Goal: Task Accomplishment & Management: Complete application form

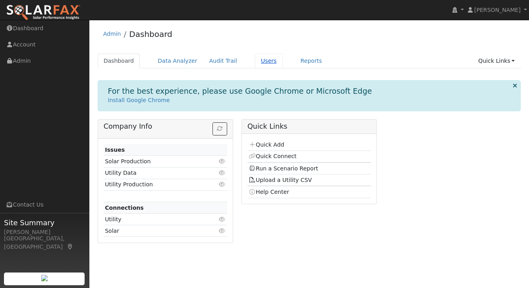
click at [255, 61] on link "Users" at bounding box center [269, 61] width 28 height 15
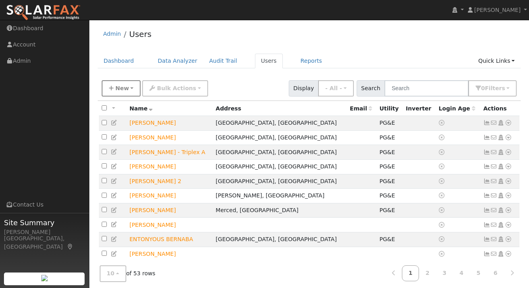
click at [127, 89] on span "New" at bounding box center [122, 88] width 14 height 6
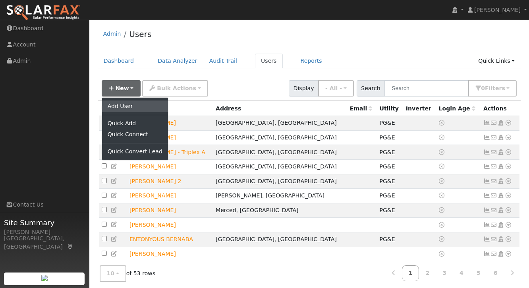
click at [126, 105] on link "Add User" at bounding box center [135, 106] width 66 height 11
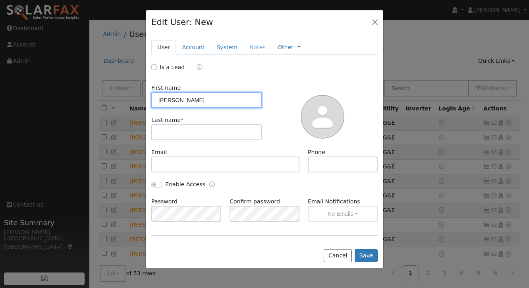
type input "[PERSON_NAME]"
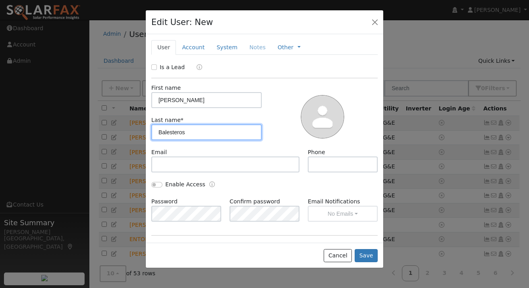
click at [166, 131] on input "Balesteros" at bounding box center [206, 132] width 110 height 16
type input "[PERSON_NAME]"
click at [154, 67] on input "Is a Lead" at bounding box center [154, 67] width 6 height 6
checkbox input "true"
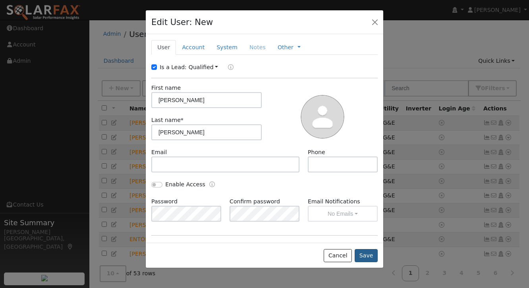
click at [368, 257] on button "Save" at bounding box center [366, 256] width 23 height 14
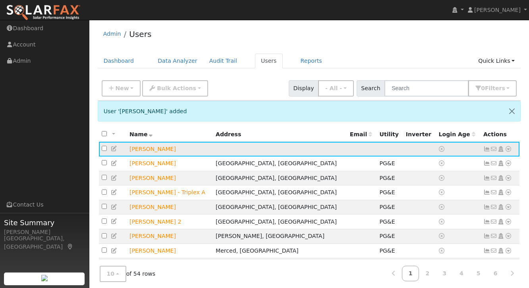
click at [508, 148] on icon at bounding box center [508, 149] width 7 height 6
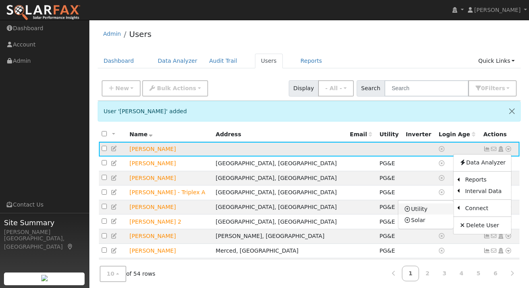
click at [411, 207] on icon at bounding box center [407, 209] width 7 height 6
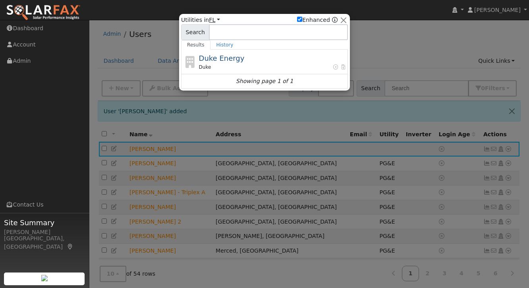
click at [210, 20] on link "FL" at bounding box center [214, 20] width 11 height 6
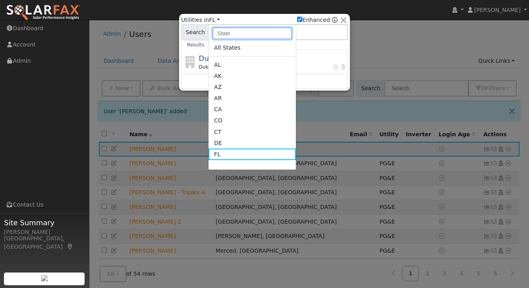
click at [227, 38] on input "text" at bounding box center [252, 33] width 79 height 12
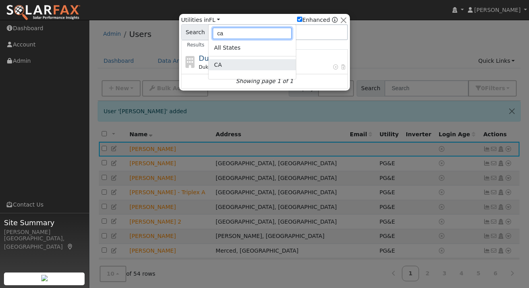
type input "ca"
click at [224, 65] on link "CA" at bounding box center [252, 64] width 87 height 11
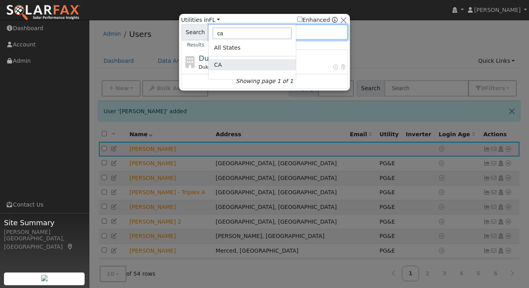
checkbox input "false"
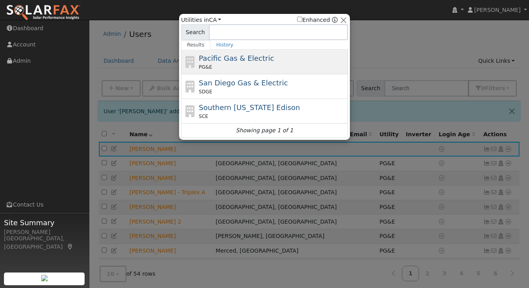
click at [226, 62] on span "Pacific Gas & Electric" at bounding box center [236, 58] width 75 height 8
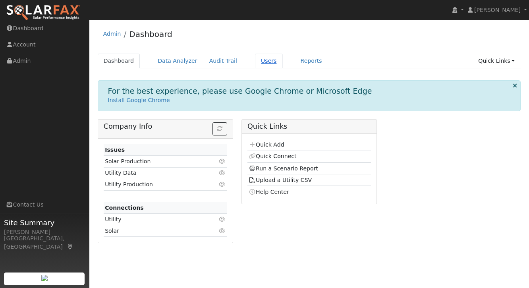
click at [266, 64] on link "Users" at bounding box center [269, 61] width 28 height 15
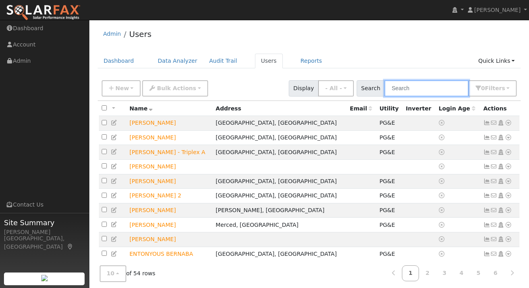
click at [421, 89] on input "text" at bounding box center [427, 88] width 84 height 16
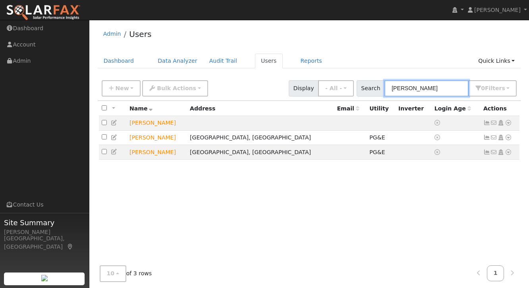
type input "[PERSON_NAME]"
drag, startPoint x: 421, startPoint y: 89, endPoint x: 508, endPoint y: 123, distance: 92.9
click at [508, 123] on icon at bounding box center [508, 123] width 7 height 6
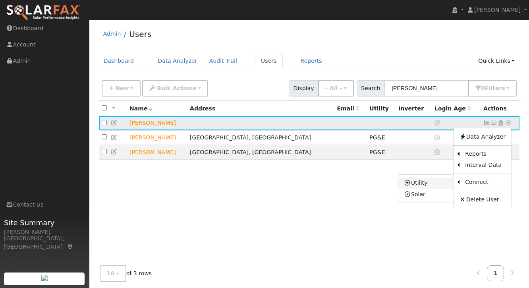
click at [437, 185] on link "Utility" at bounding box center [425, 183] width 55 height 11
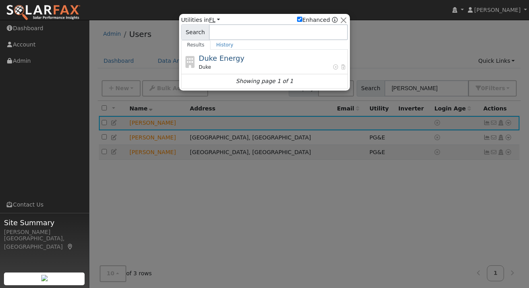
click at [213, 20] on link "FL" at bounding box center [214, 20] width 11 height 6
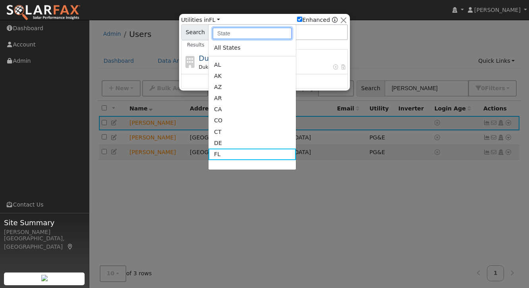
click at [220, 36] on input "text" at bounding box center [252, 33] width 79 height 12
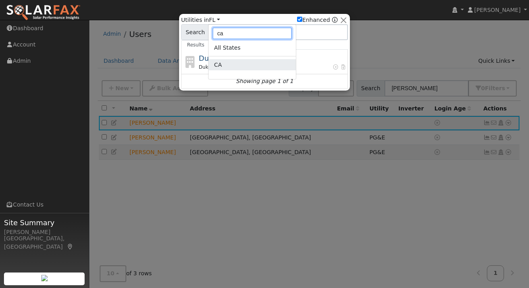
type input "ca"
click at [224, 68] on link "CA" at bounding box center [252, 64] width 87 height 11
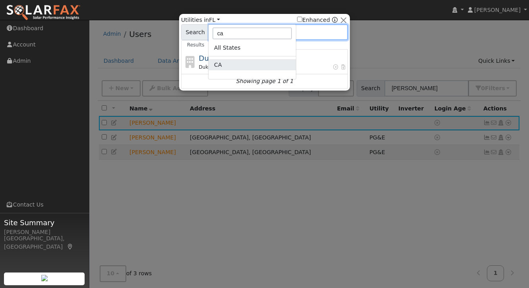
checkbox input "false"
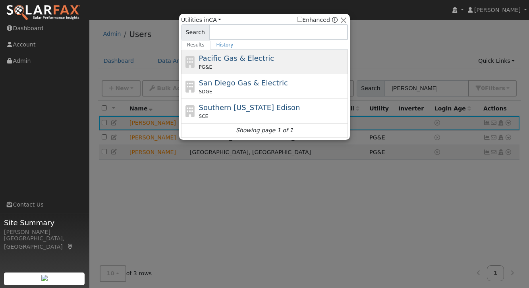
click at [229, 60] on span "Pacific Gas & Electric" at bounding box center [236, 58] width 75 height 8
